Goal: Register for event/course

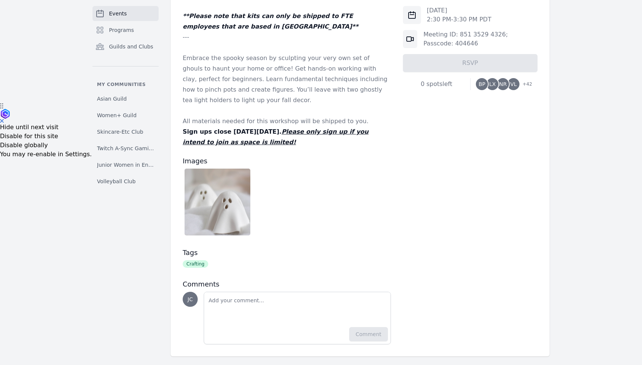
scroll to position [268, 0]
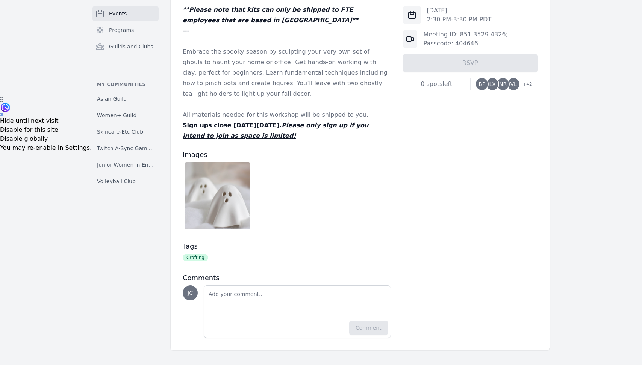
click at [518, 82] on span "VL" at bounding box center [513, 84] width 12 height 12
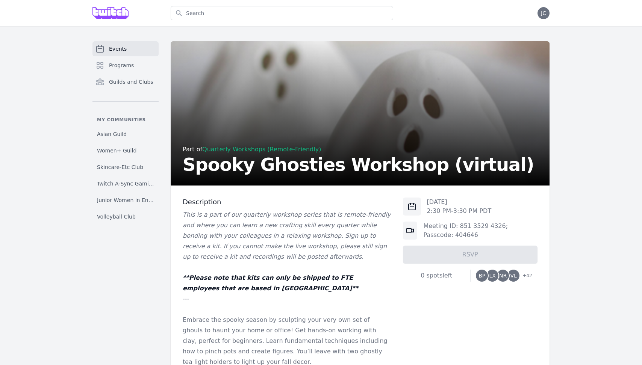
click at [132, 51] on link "Events" at bounding box center [125, 48] width 66 height 15
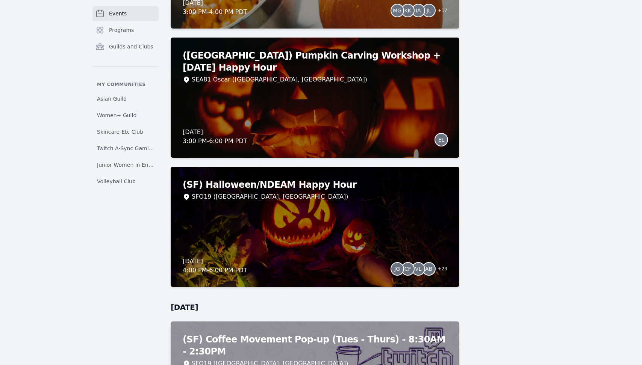
scroll to position [3029, 0]
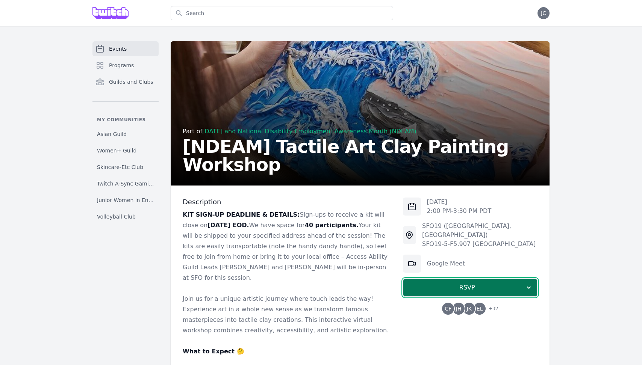
click at [480, 283] on span "RSVP" at bounding box center [467, 287] width 116 height 9
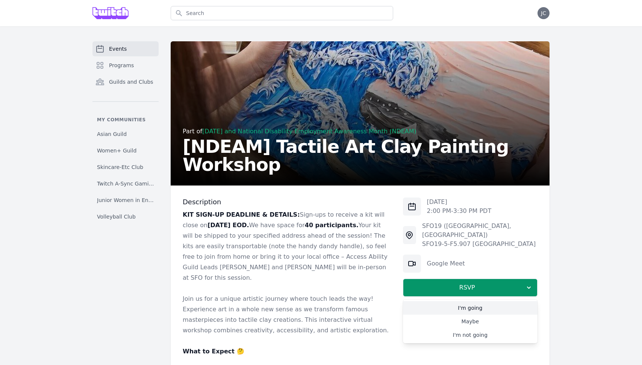
click at [471, 301] on link "I'm going" at bounding box center [470, 308] width 134 height 14
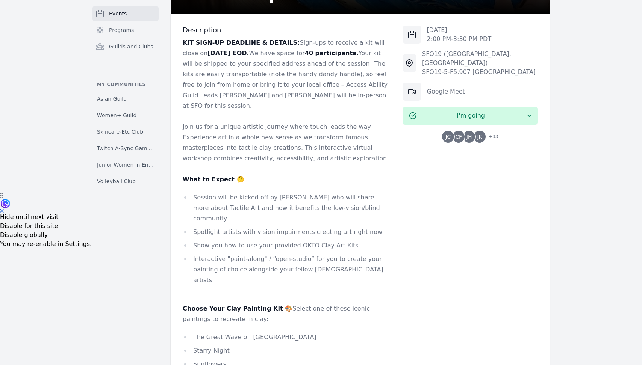
scroll to position [172, 0]
click at [477, 134] on span "JK" at bounding box center [479, 136] width 5 height 5
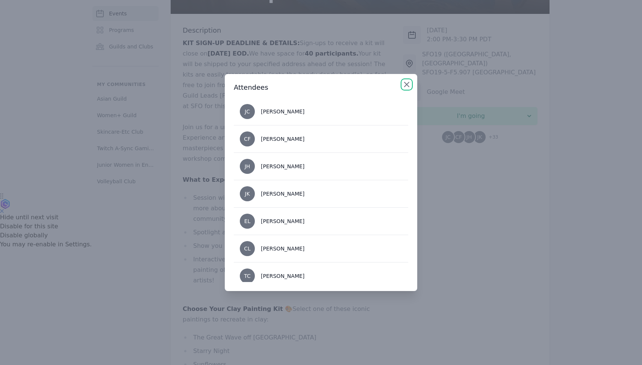
click at [409, 83] on icon "button" at bounding box center [406, 84] width 9 height 9
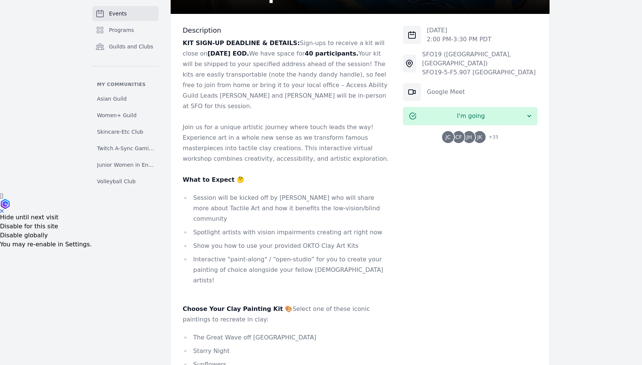
click at [296, 227] on li "Spotlight artists with vision impairments creating art right now" at bounding box center [287, 232] width 208 height 11
drag, startPoint x: 281, startPoint y: 307, endPoint x: 194, endPoint y: 307, distance: 87.5
click at [194, 332] on li "The Great Wave off [GEOGRAPHIC_DATA]" at bounding box center [287, 337] width 208 height 11
copy li "The Great Wave off [GEOGRAPHIC_DATA]"
click at [228, 346] on li "Starry Night" at bounding box center [287, 351] width 208 height 11
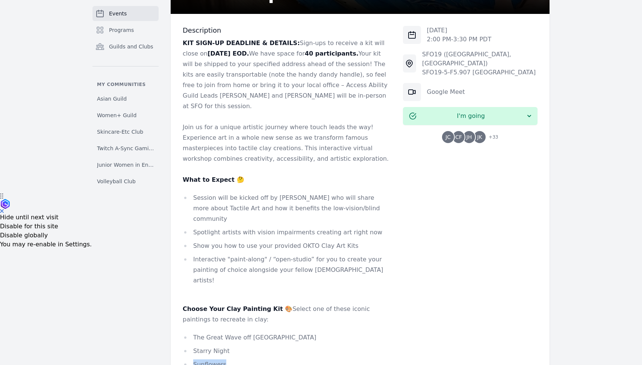
drag, startPoint x: 224, startPoint y: 337, endPoint x: 194, endPoint y: 336, distance: 29.3
click at [194, 360] on li "Sunflowers" at bounding box center [287, 365] width 208 height 11
copy li "Sunflowers"
drag, startPoint x: 219, startPoint y: 348, endPoint x: 195, endPoint y: 348, distance: 24.4
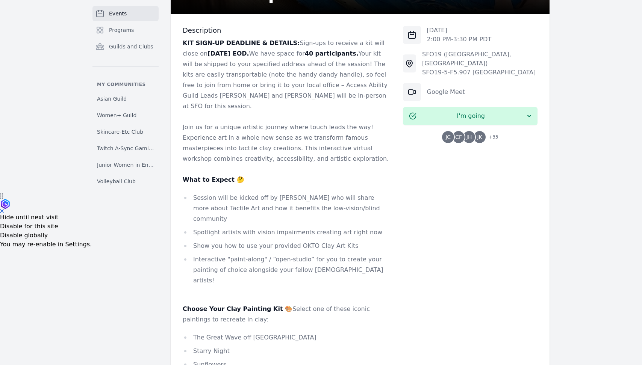
copy li "The Kiss ("
click at [257, 332] on li "The Great Wave off [GEOGRAPHIC_DATA]" at bounding box center [287, 337] width 208 height 11
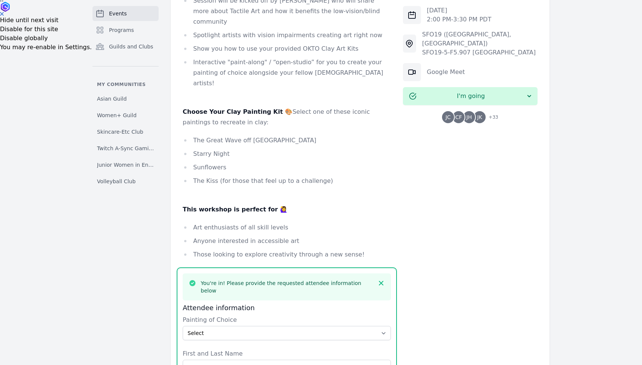
scroll to position [396, 0]
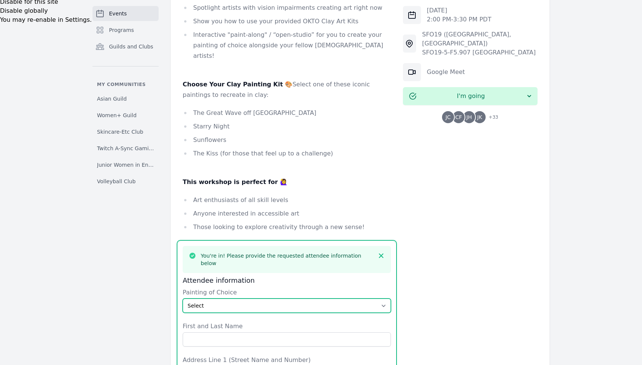
click at [256, 299] on select "Select The Great Wave off Kanagawa Starry Night Sunflowers The Kiss" at bounding box center [287, 306] width 208 height 14
select select "The Great Wave off [GEOGRAPHIC_DATA]"
click at [183, 299] on select "Select The Great Wave off Kanagawa Starry Night Sunflowers The Kiss" at bounding box center [287, 306] width 208 height 14
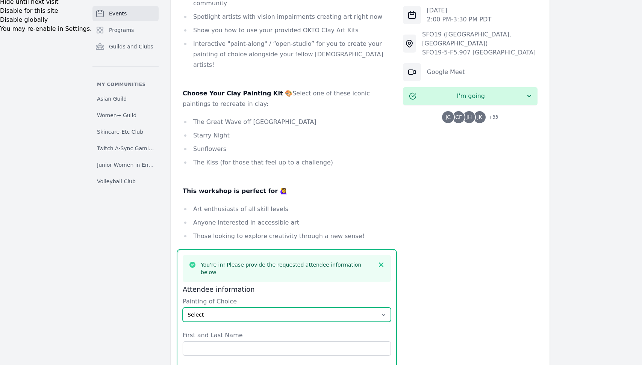
scroll to position [389, 0]
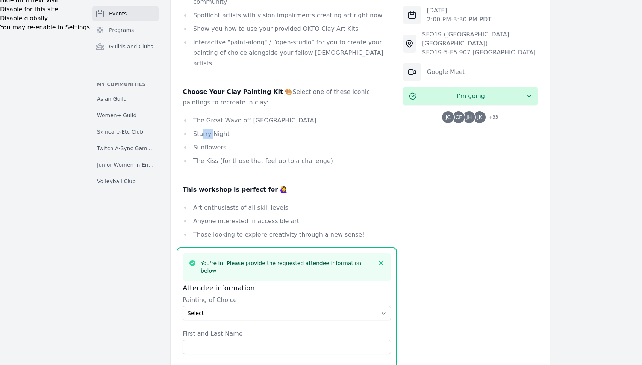
drag, startPoint x: 201, startPoint y: 98, endPoint x: 213, endPoint y: 105, distance: 14.2
click at [213, 129] on li "Starry Night" at bounding box center [287, 134] width 208 height 11
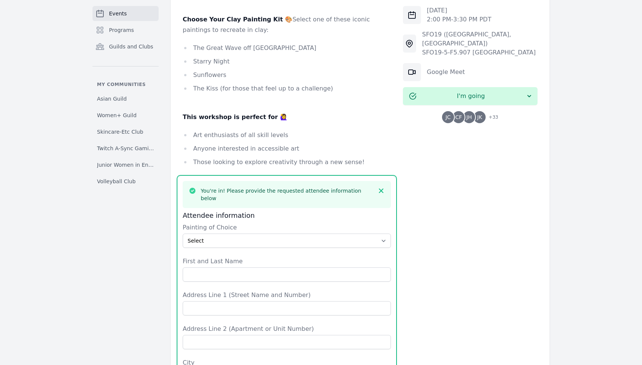
scroll to position [485, 0]
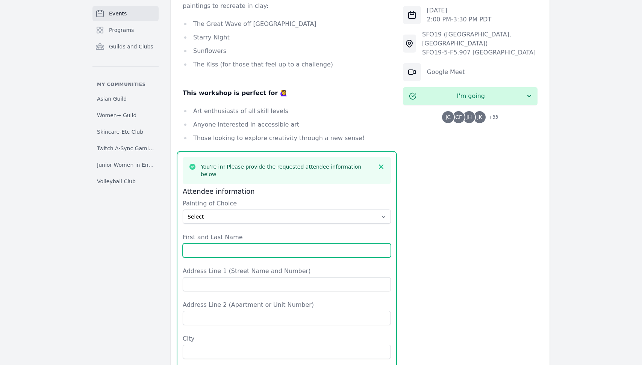
click at [235, 243] on input "First and Last Name" at bounding box center [287, 250] width 208 height 14
type input "[PERSON_NAME]"
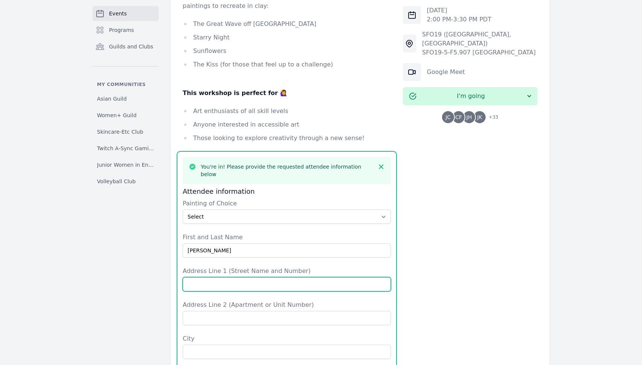
type input "[STREET_ADDRESS]"
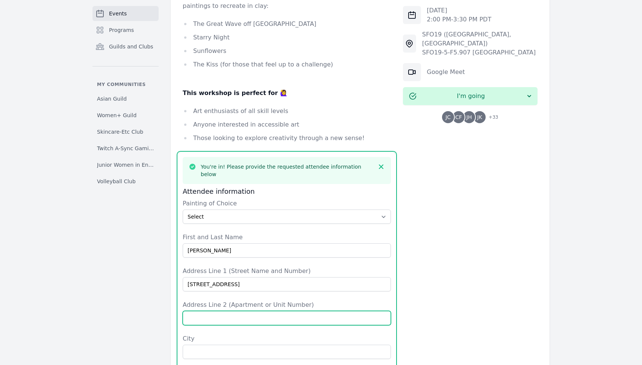
type input "Unit s603"
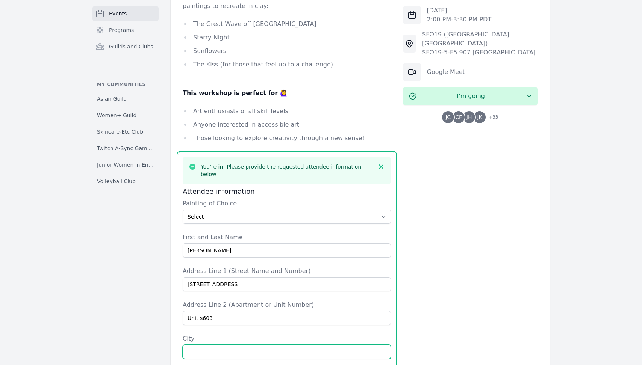
type input "[GEOGRAPHIC_DATA]"
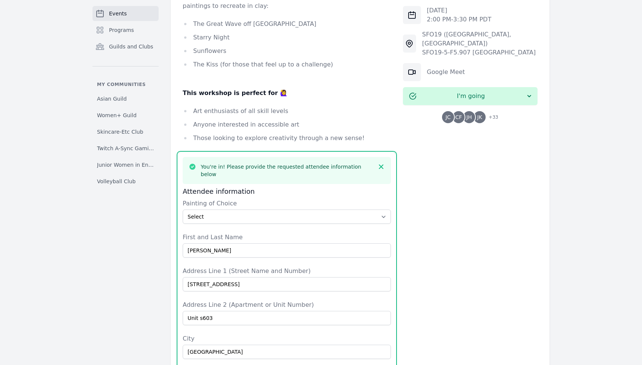
type input "CA"
type input "[GEOGRAPHIC_DATA]"
type input "94105"
type input "6282446529"
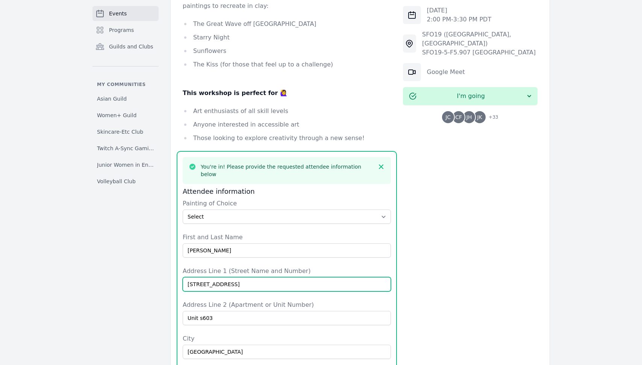
click at [229, 277] on input "[STREET_ADDRESS]" at bounding box center [287, 284] width 208 height 14
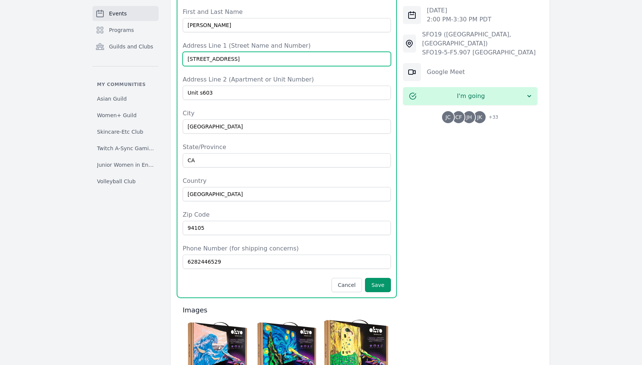
scroll to position [754, 0]
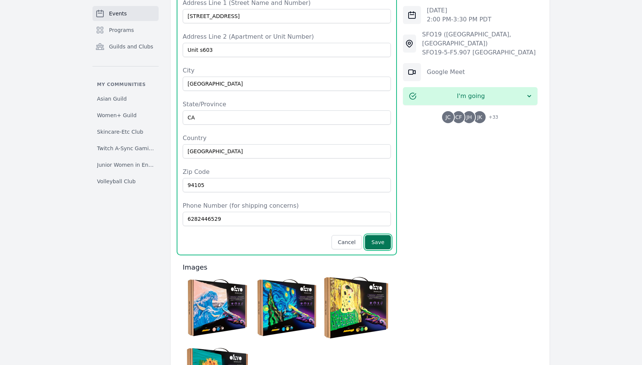
click at [378, 235] on button "Save" at bounding box center [378, 242] width 26 height 14
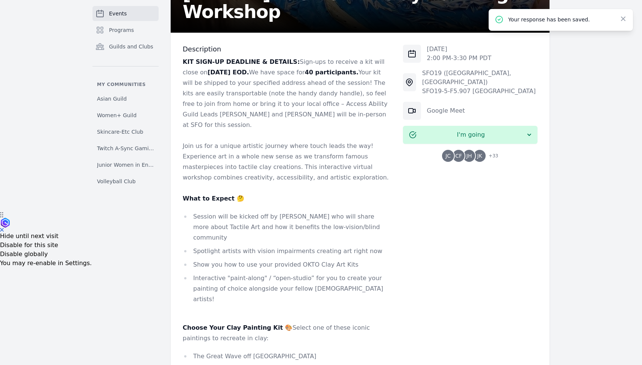
scroll to position [15, 0]
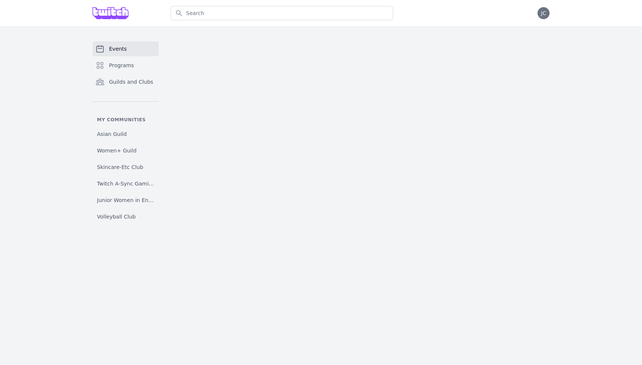
select select "The Great Wave off [GEOGRAPHIC_DATA]"
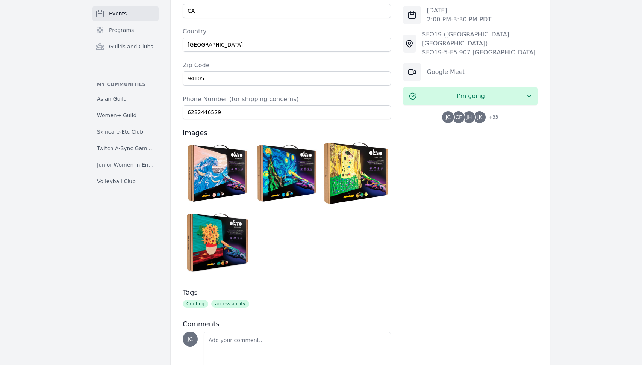
scroll to position [839, 0]
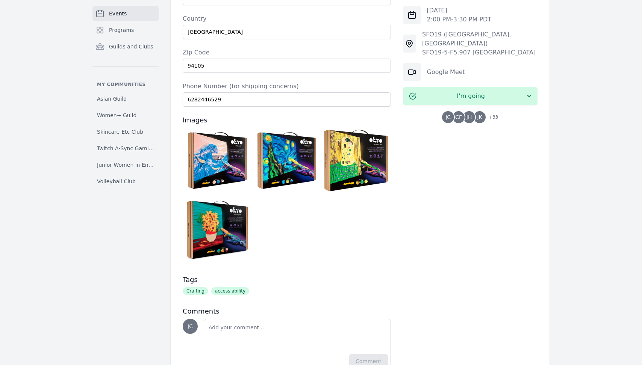
click at [360, 199] on div at bounding box center [287, 197] width 208 height 139
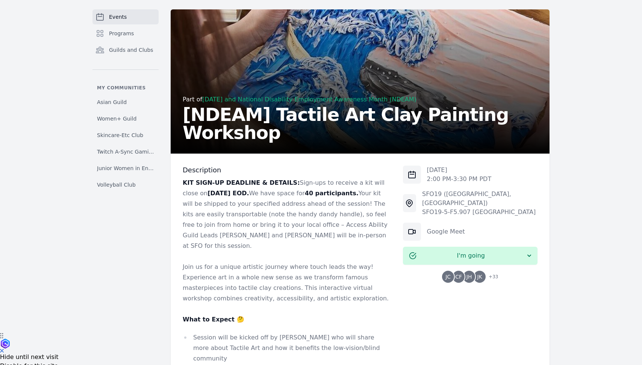
scroll to position [0, 0]
